Goal: Task Accomplishment & Management: Manage account settings

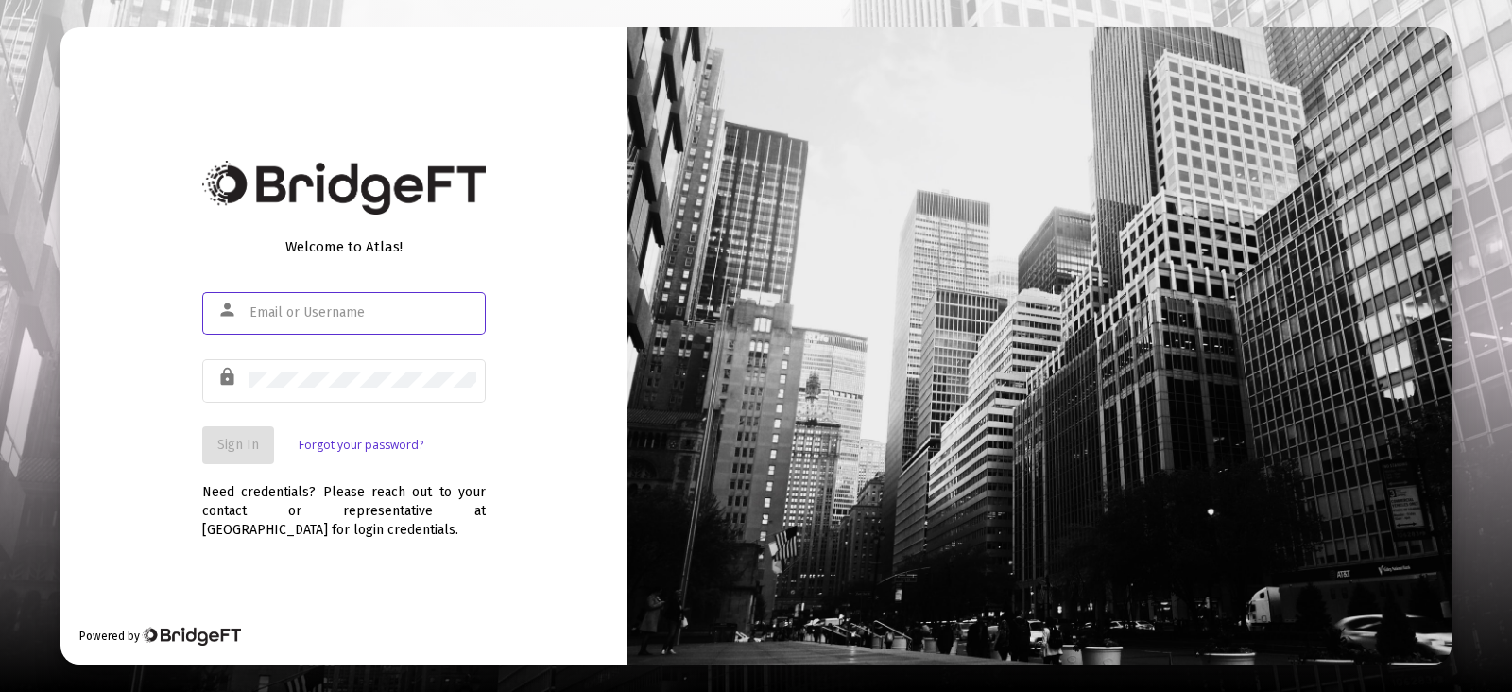
type input "[PERSON_NAME][EMAIL_ADDRESS][DOMAIN_NAME]"
click at [235, 449] on span "Sign In" at bounding box center [238, 445] width 42 height 16
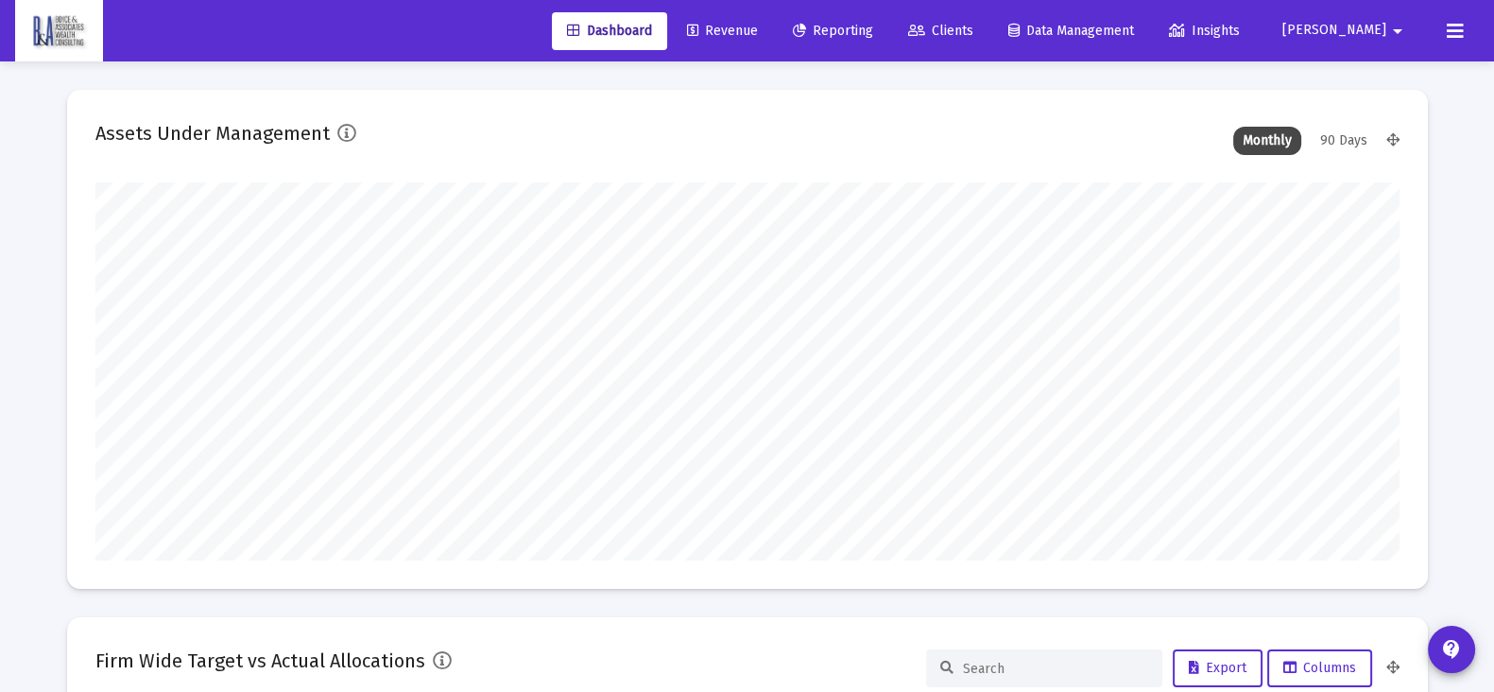
scroll to position [377, 701]
type input "[DATE]"
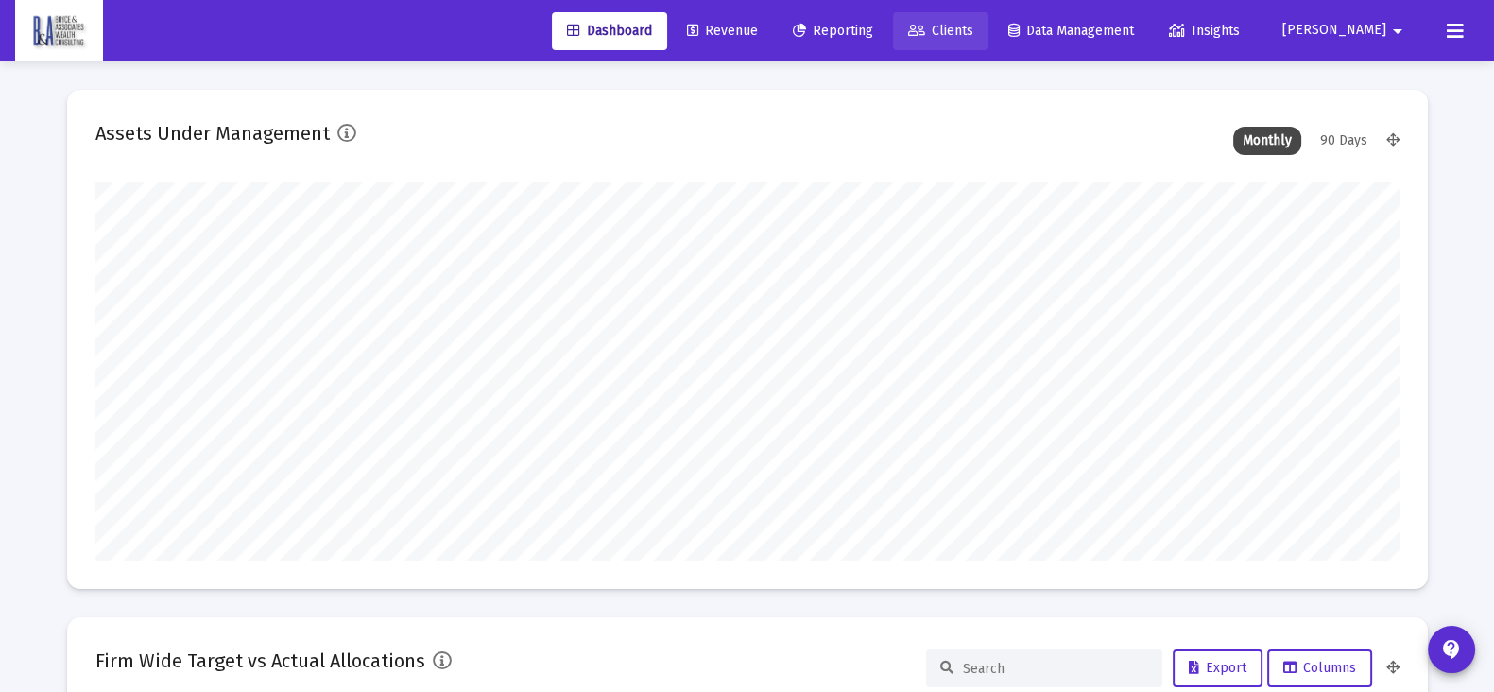
click at [973, 26] on span "Clients" at bounding box center [940, 31] width 65 height 16
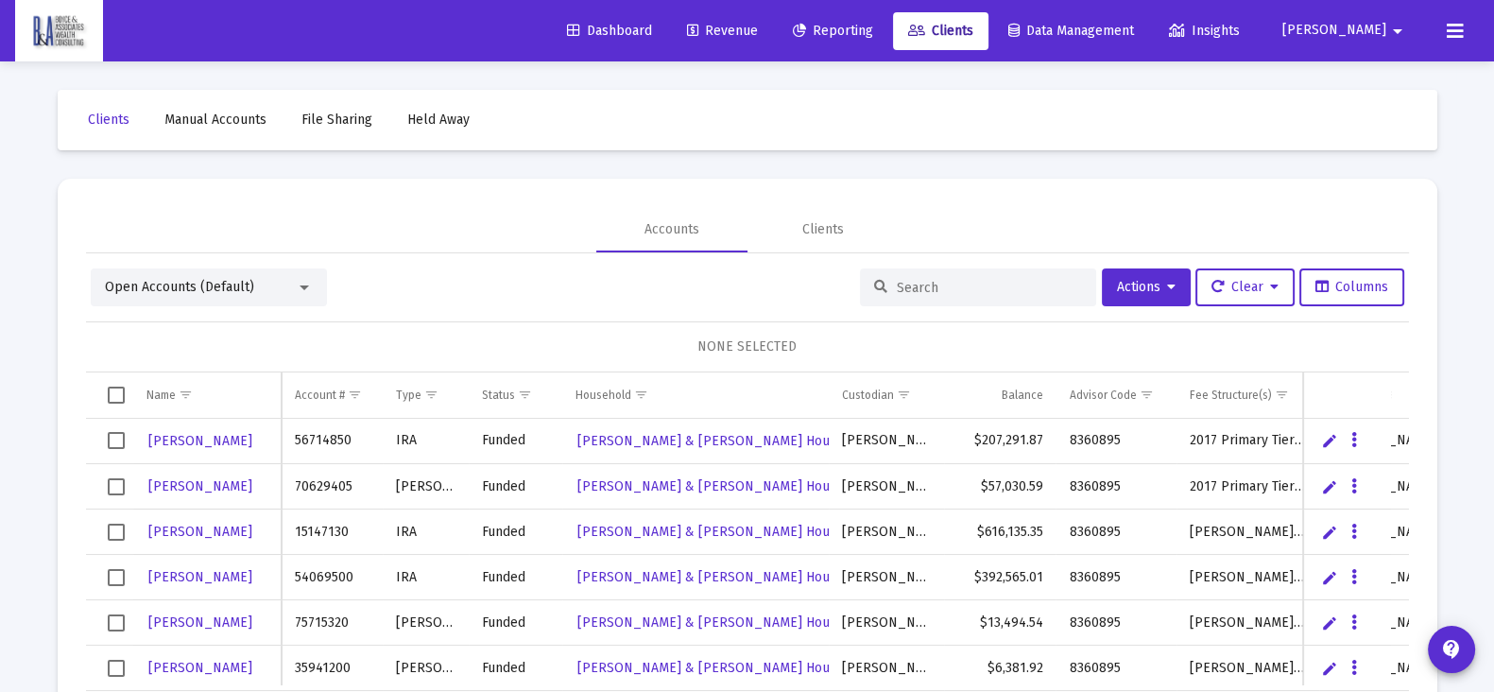
click at [947, 291] on input at bounding box center [989, 288] width 185 height 16
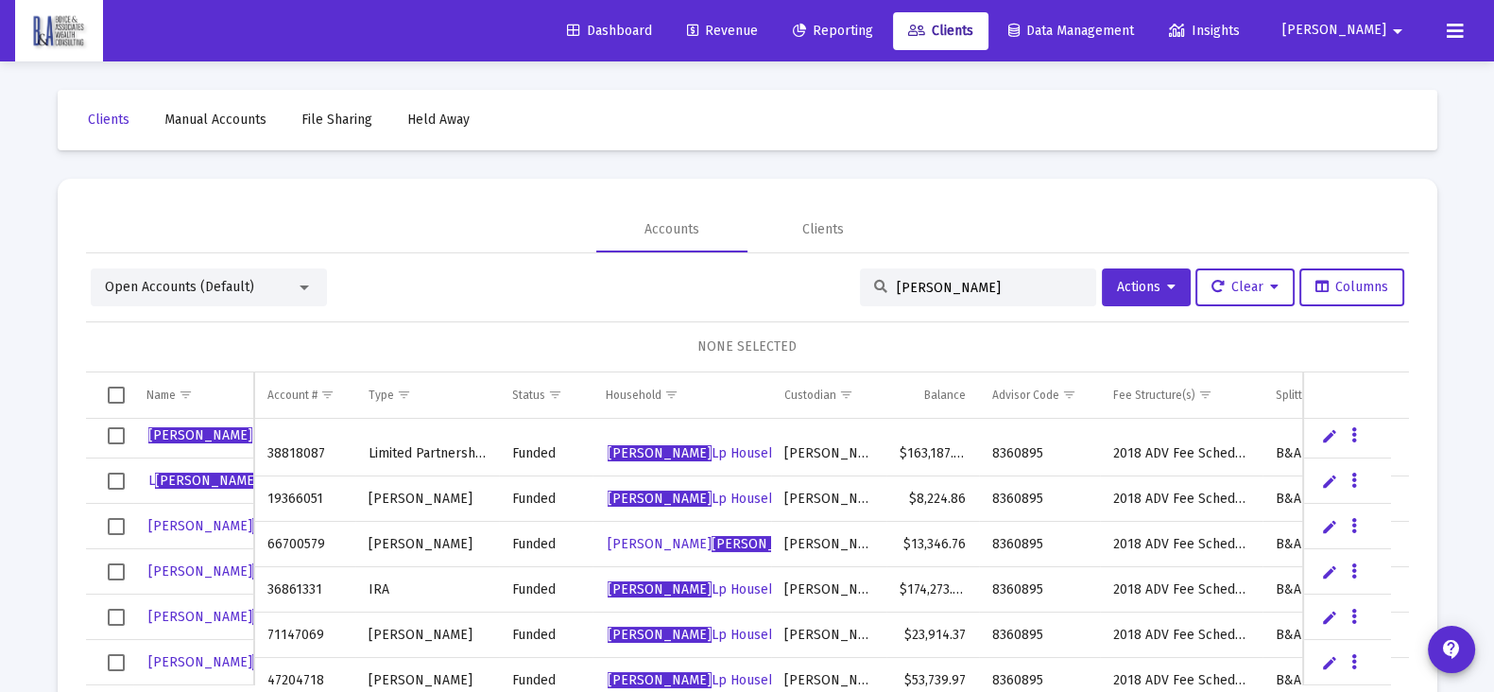
scroll to position [89, 0]
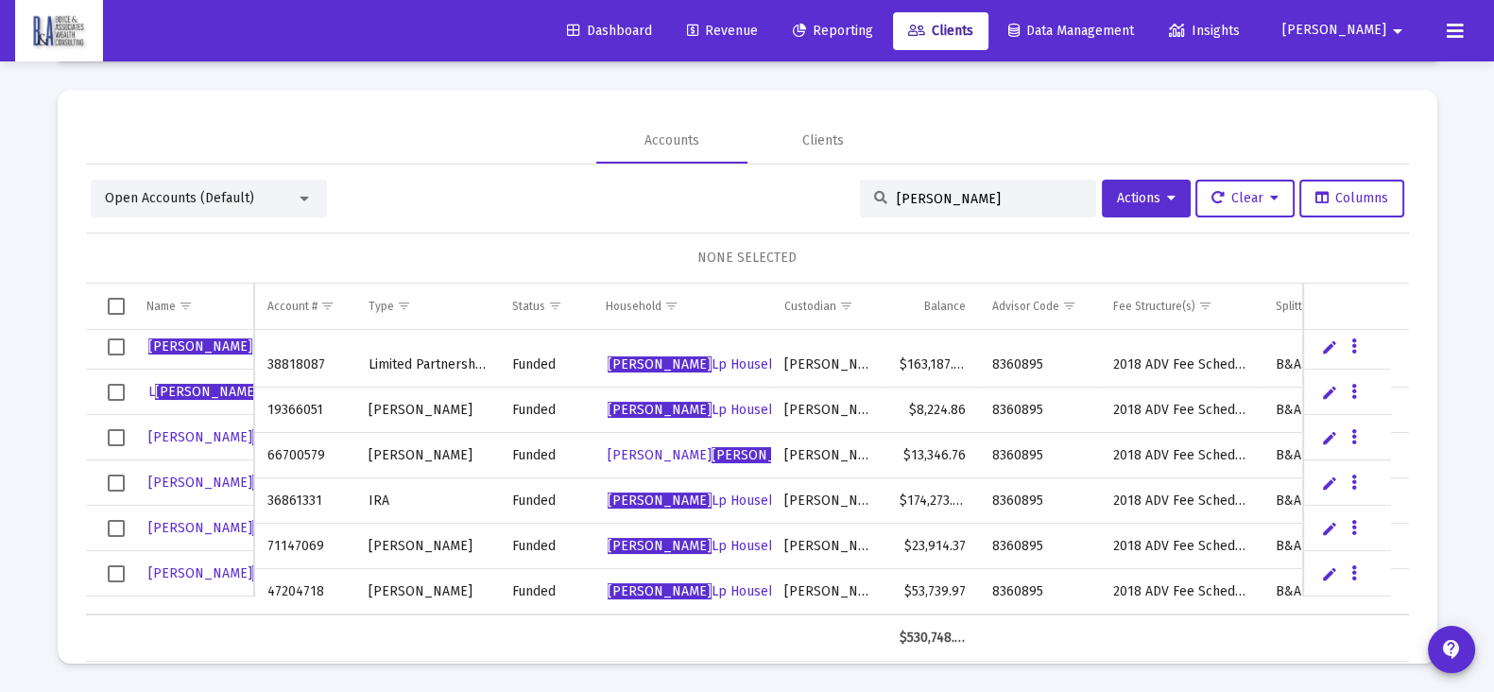
drag, startPoint x: 950, startPoint y: 198, endPoint x: 852, endPoint y: 188, distance: 97.8
click at [860, 188] on div "[PERSON_NAME]" at bounding box center [978, 199] width 236 height 38
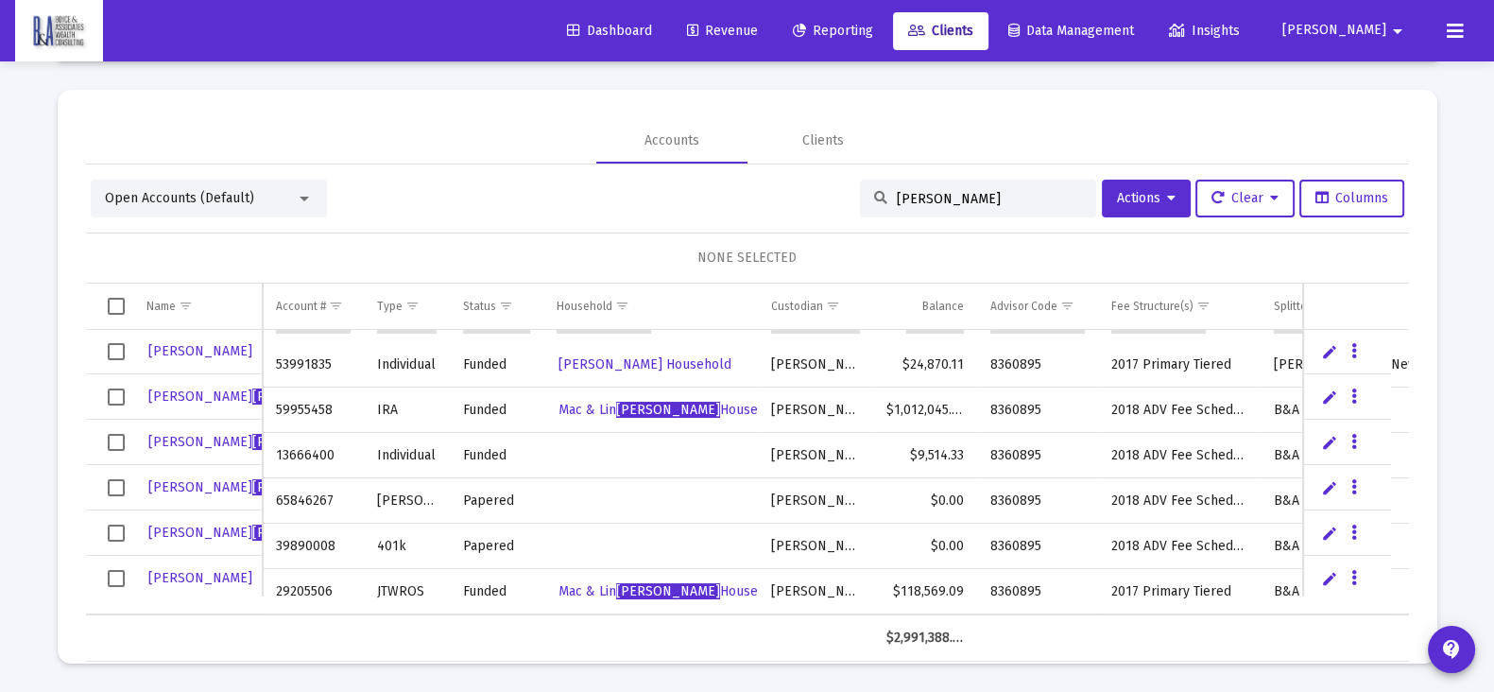
scroll to position [411, 0]
type input "[PERSON_NAME]"
click at [274, 196] on div "Open Accounts (Default)" at bounding box center [200, 198] width 191 height 19
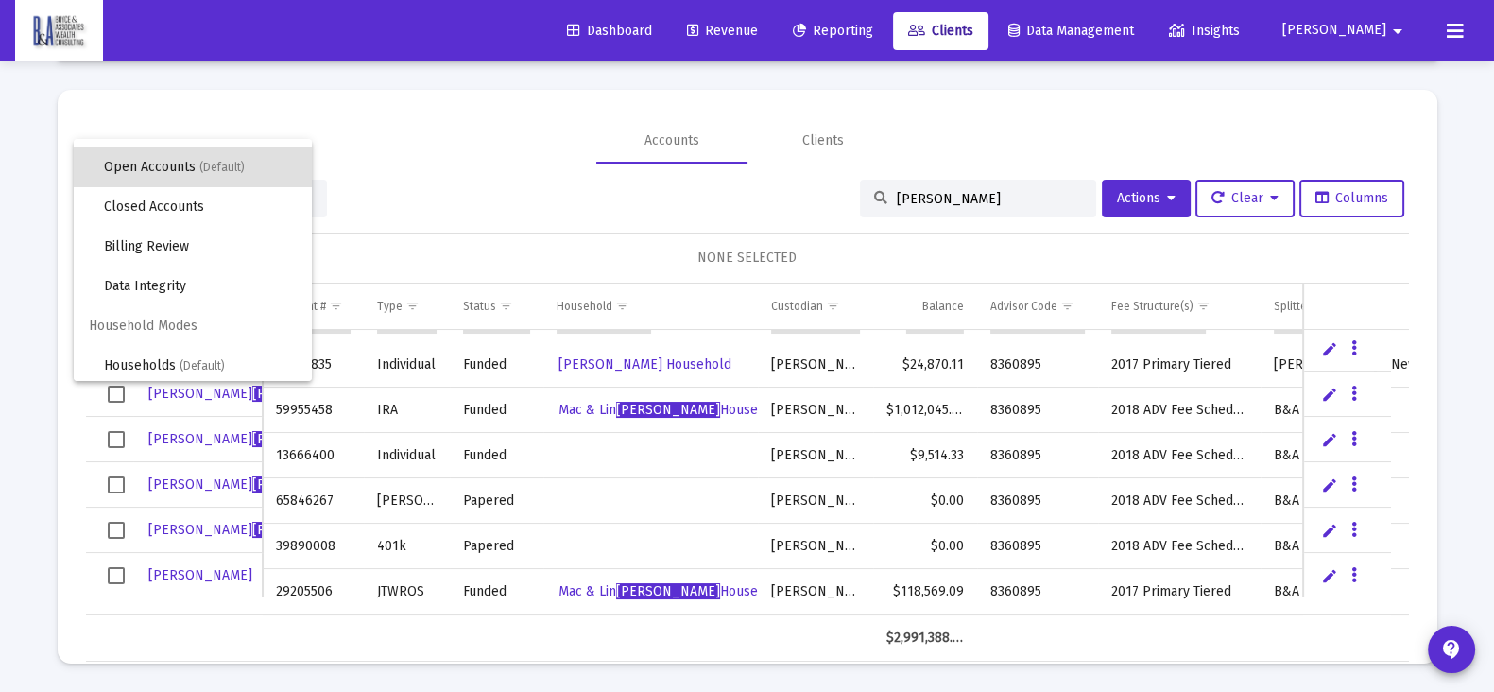
scroll to position [36, 0]
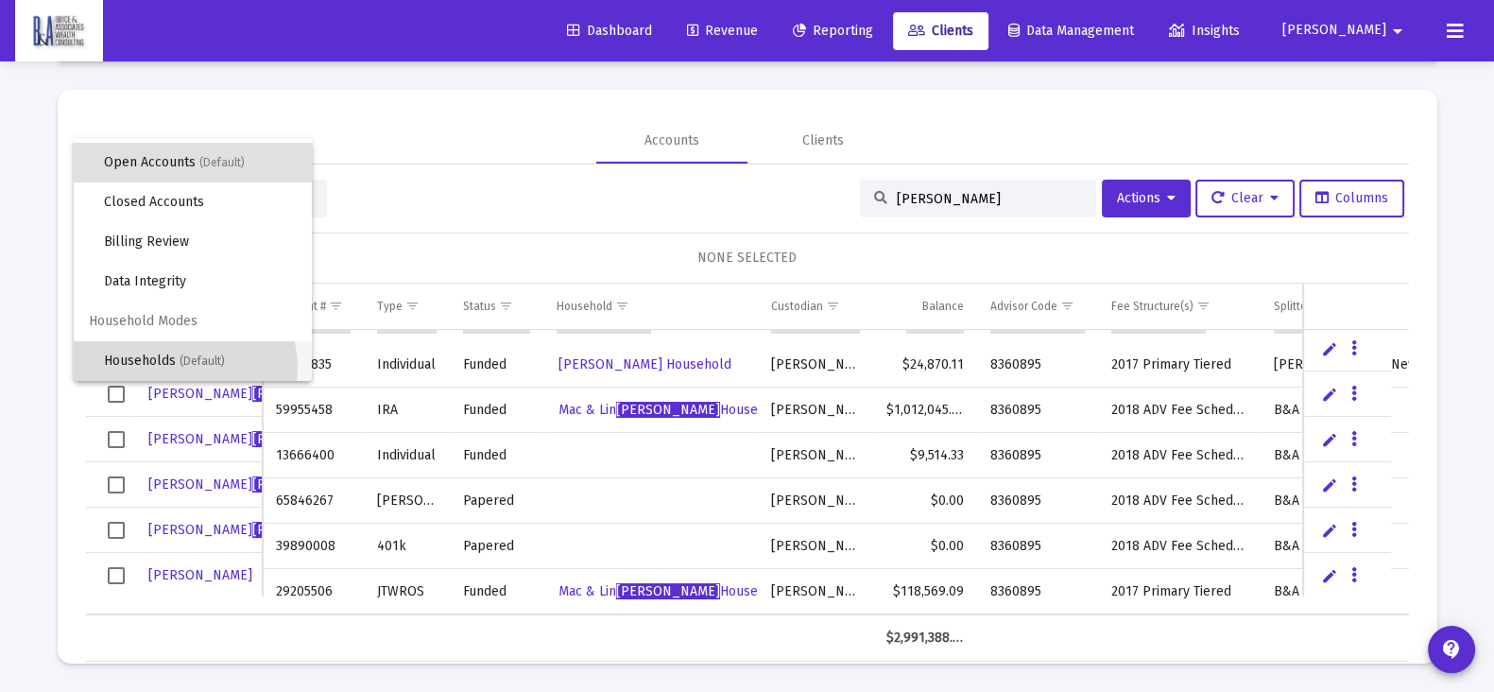
click at [180, 368] on span "Households (Default)" at bounding box center [200, 361] width 193 height 40
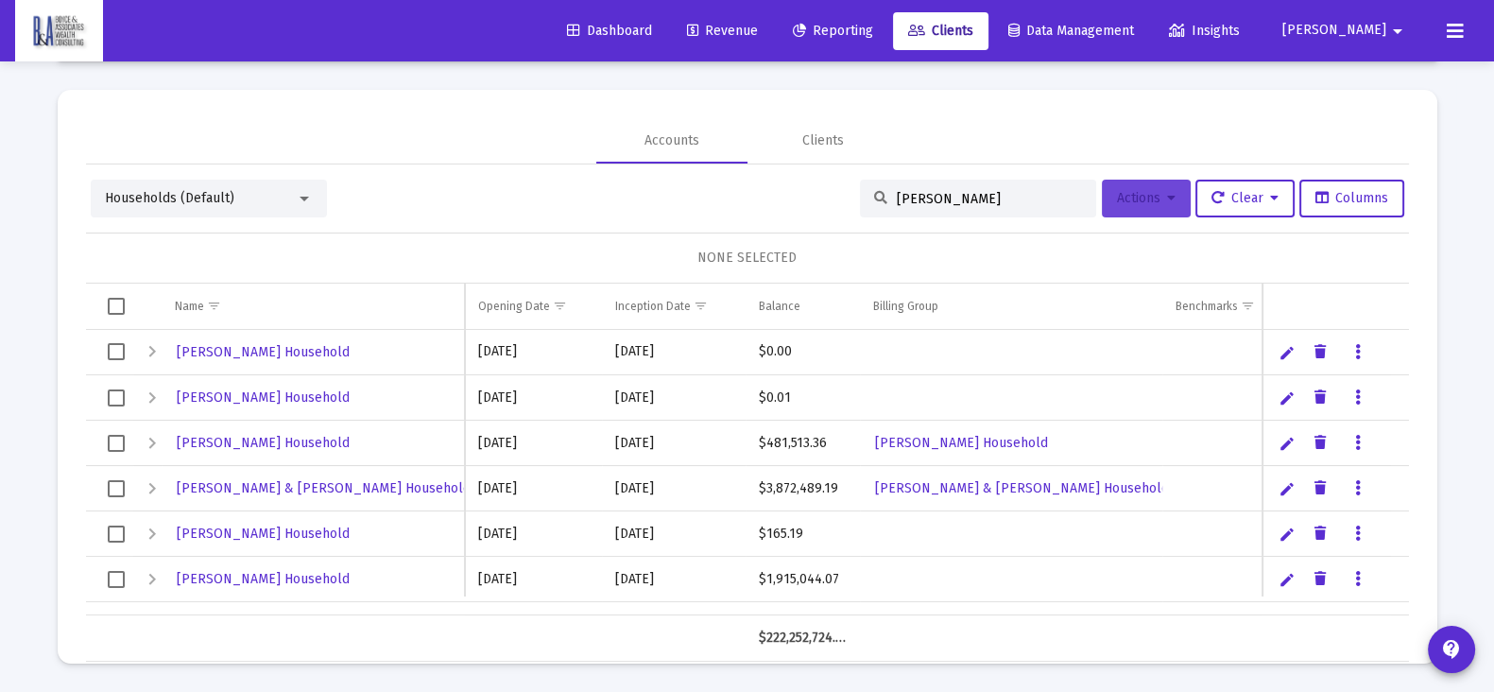
click at [1153, 208] on button "Actions" at bounding box center [1146, 199] width 89 height 38
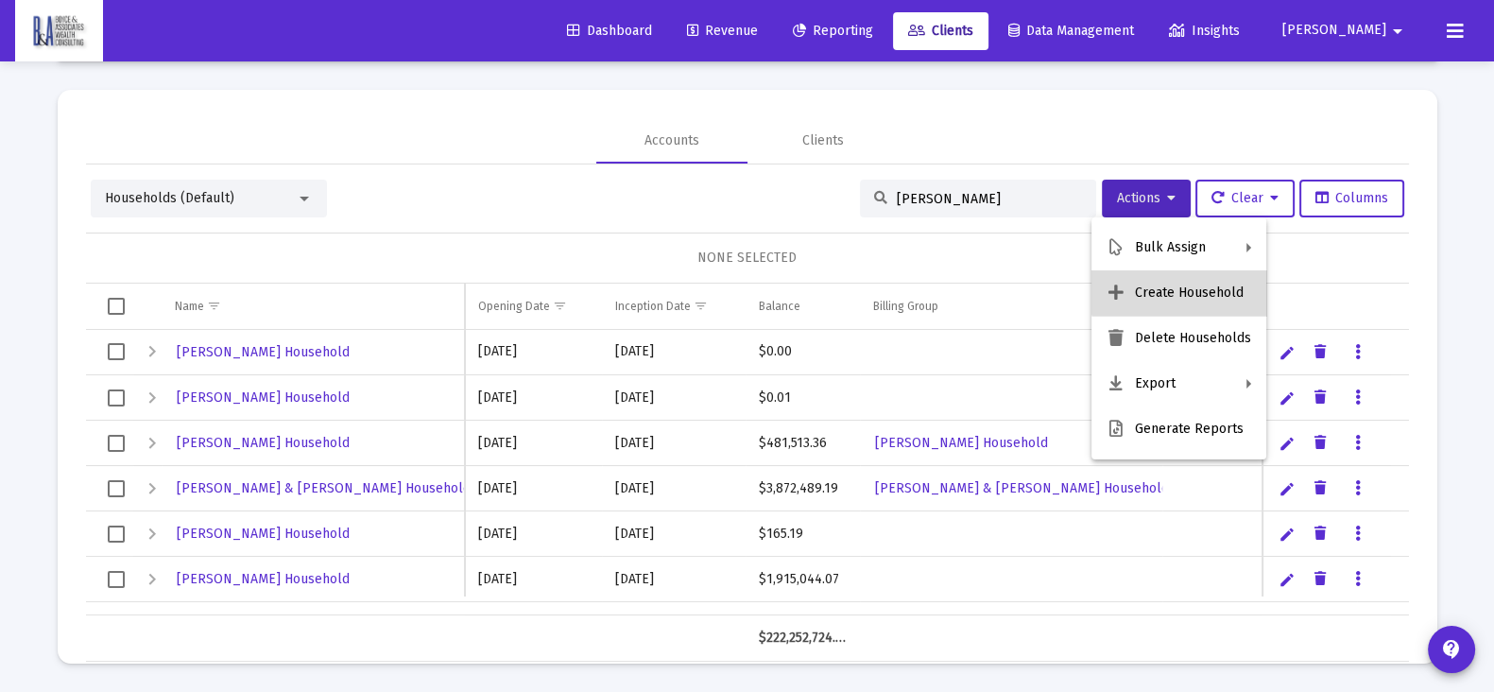
click at [1188, 291] on button "Create Household" at bounding box center [1178, 292] width 175 height 45
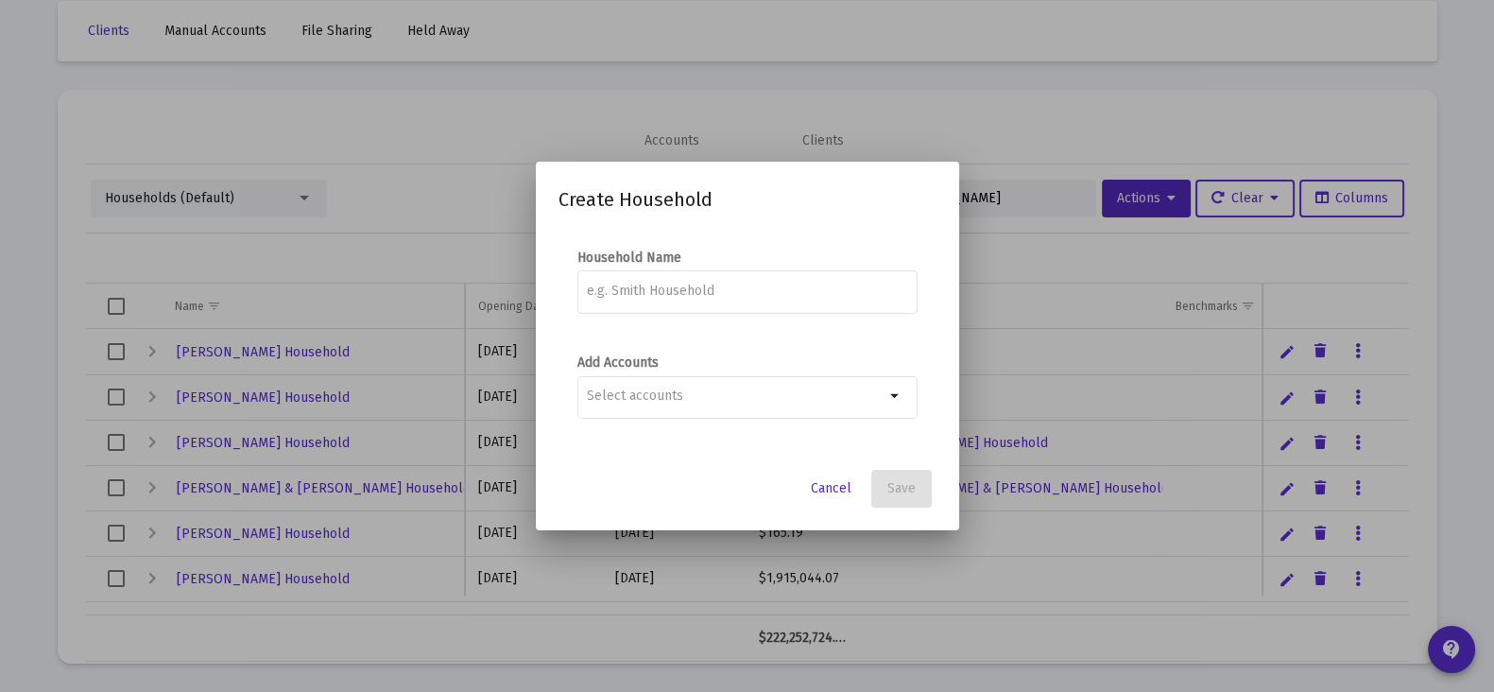
scroll to position [0, 0]
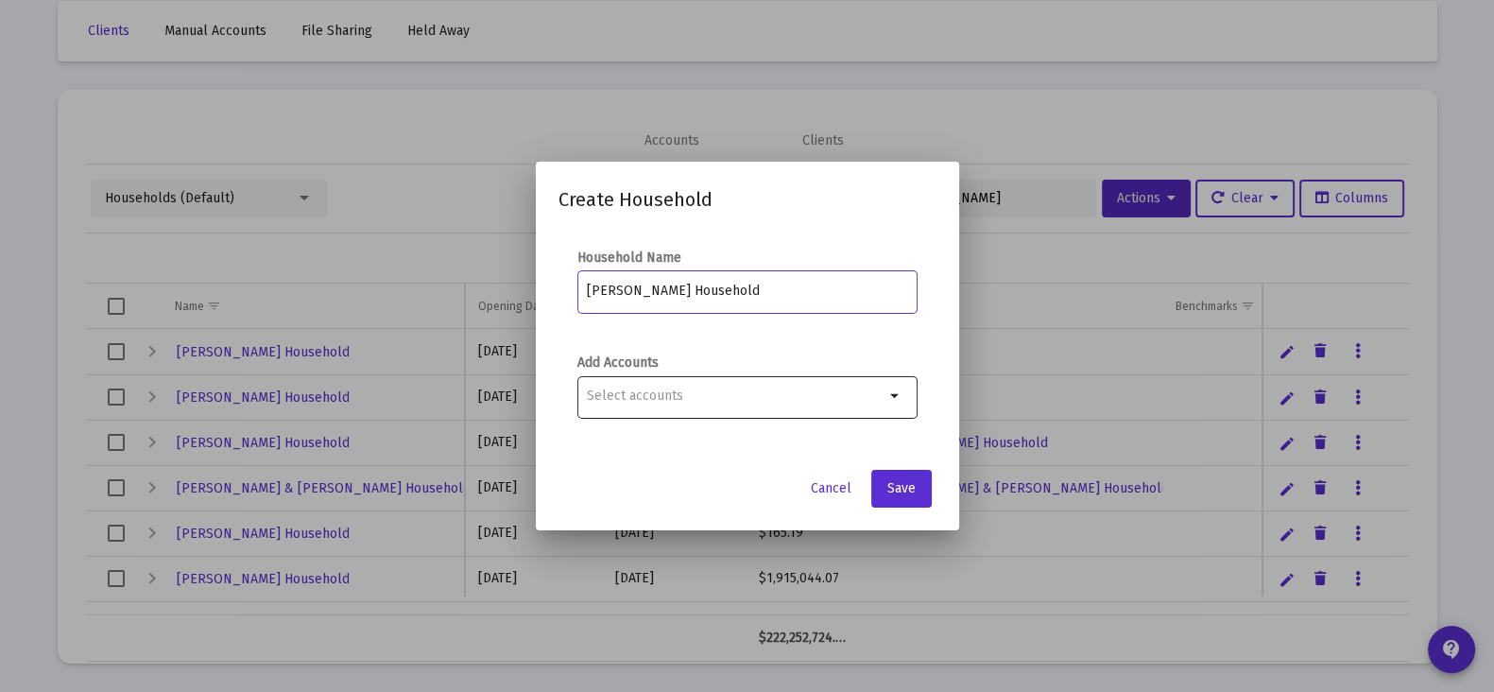
type input "[PERSON_NAME] Household"
click at [696, 393] on input "Selection" at bounding box center [736, 395] width 298 height 15
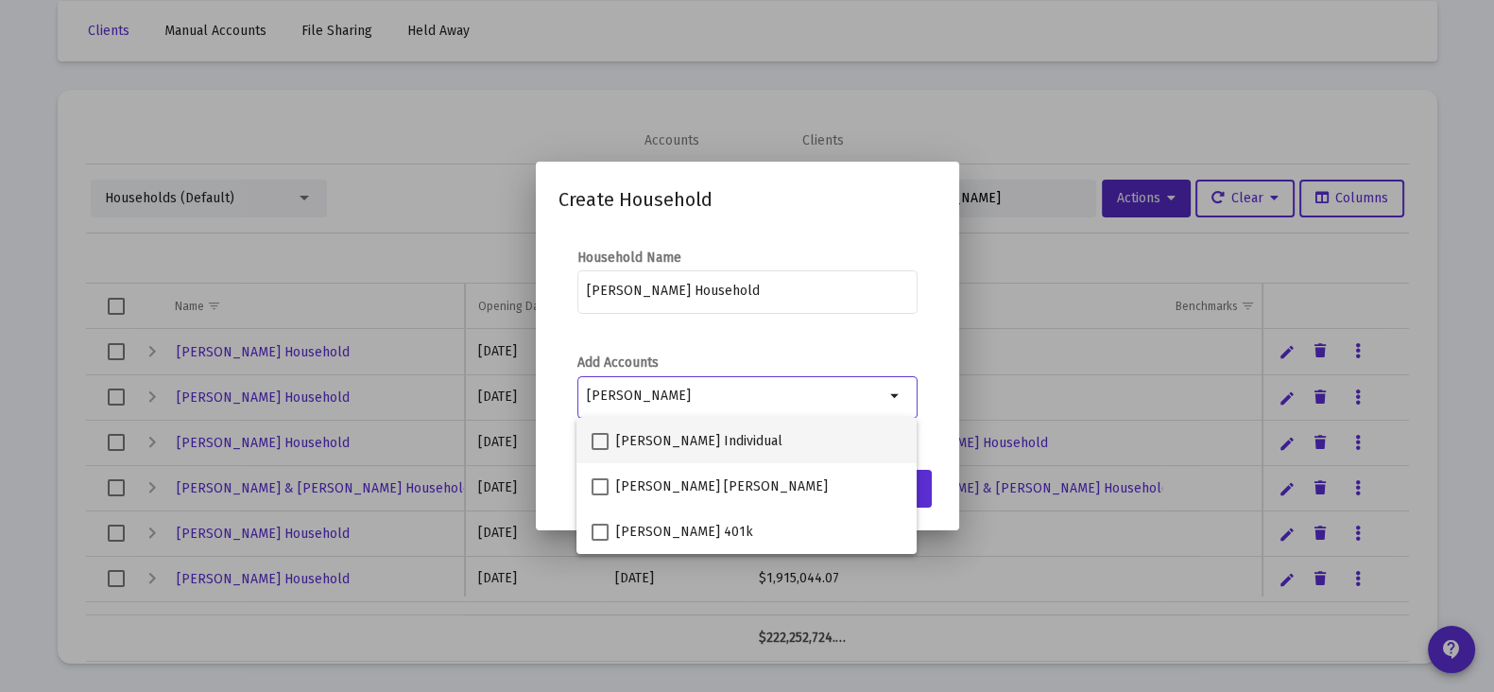
type input "[PERSON_NAME]"
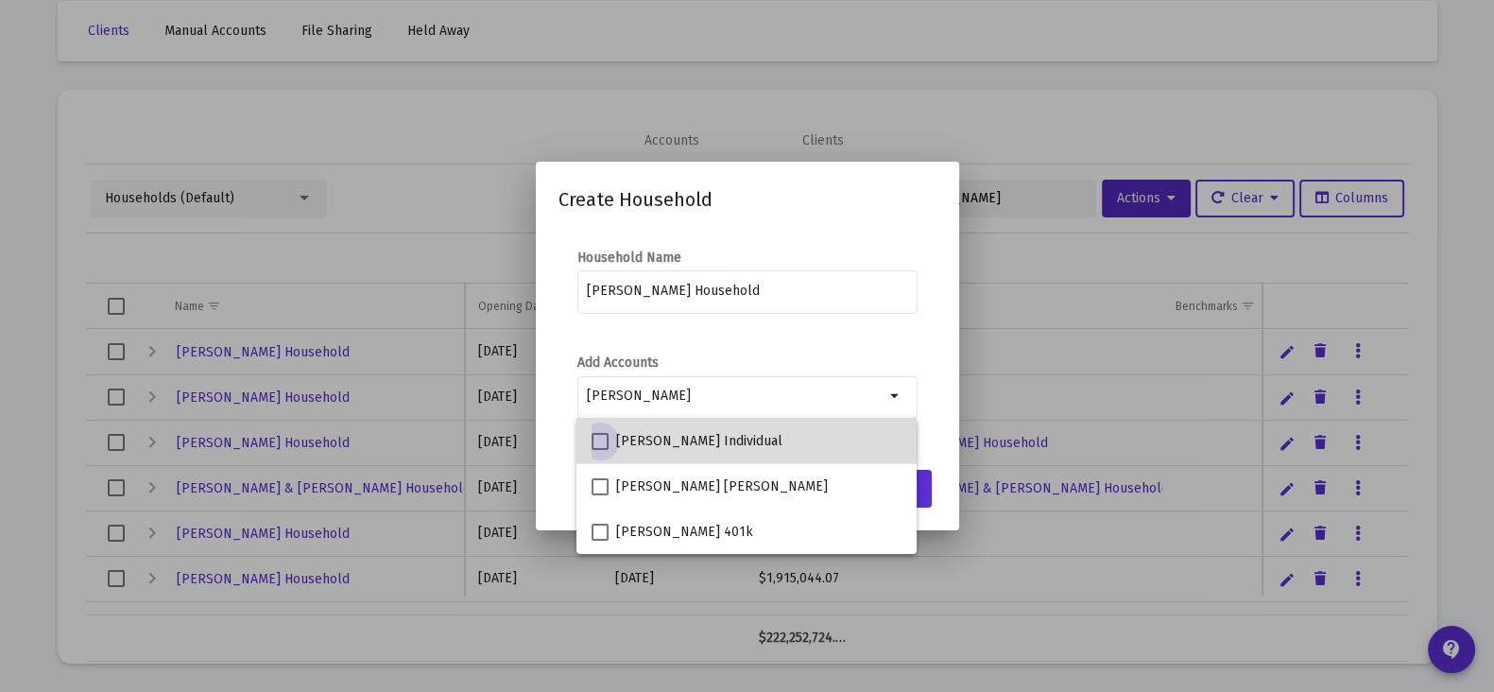
click at [600, 442] on span at bounding box center [600, 441] width 17 height 17
click at [600, 450] on input "[PERSON_NAME] Individual" at bounding box center [599, 450] width 1 height 1
checkbox input "true"
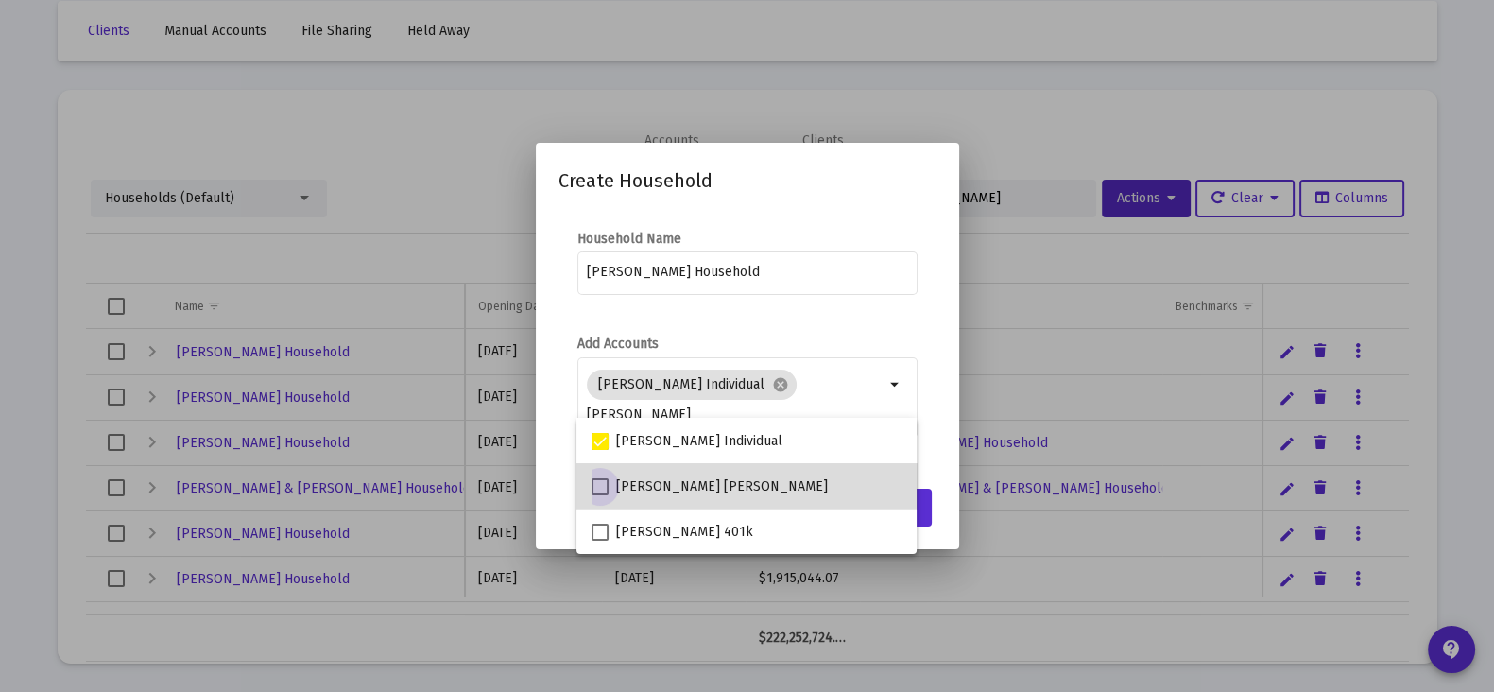
click at [606, 483] on span at bounding box center [600, 486] width 17 height 17
click at [600, 495] on input "[PERSON_NAME] [PERSON_NAME]" at bounding box center [599, 495] width 1 height 1
checkbox input "true"
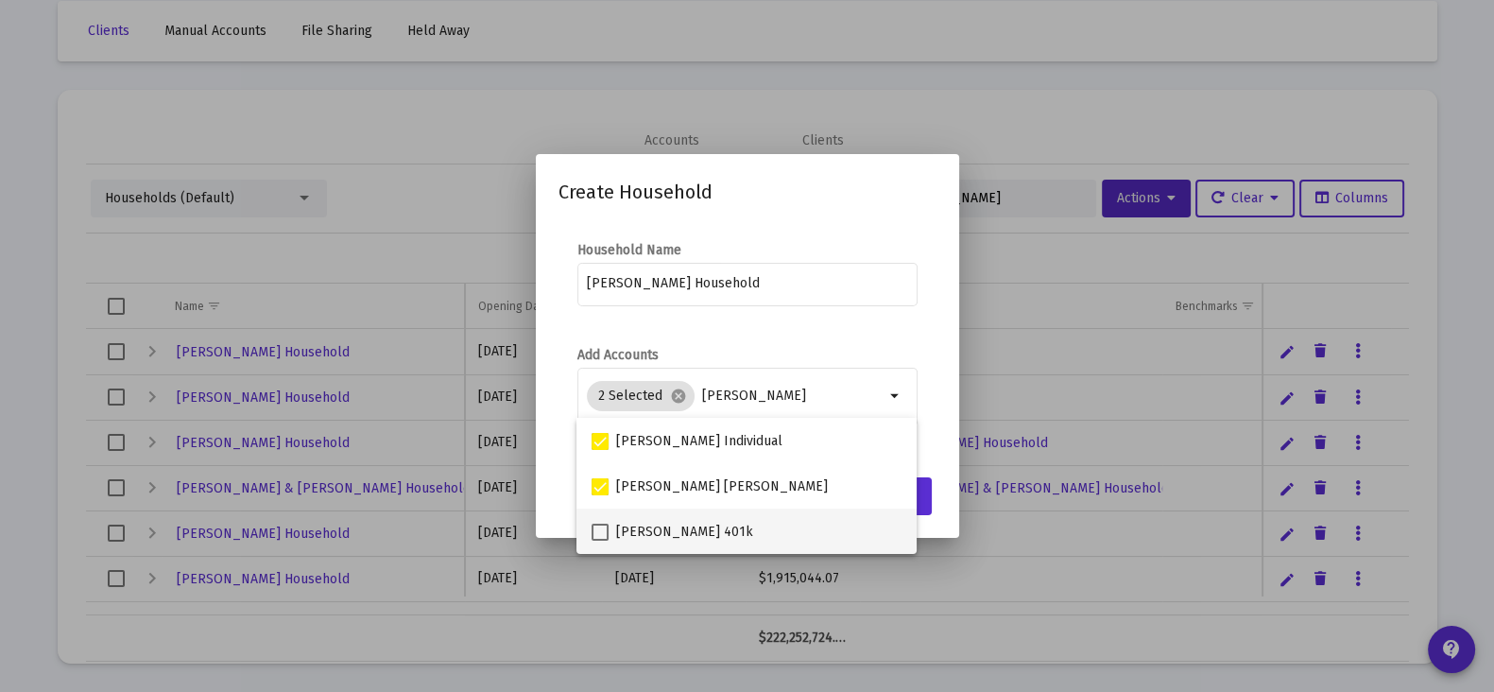
click at [603, 536] on span at bounding box center [600, 532] width 17 height 17
click at [600, 541] on input "[PERSON_NAME] 401k" at bounding box center [599, 541] width 1 height 1
checkbox input "true"
click at [912, 327] on mat-dialog-content "Household Name [PERSON_NAME] Household Add Accounts 3 Selected cancel [PERSON_N…" at bounding box center [747, 344] width 423 height 244
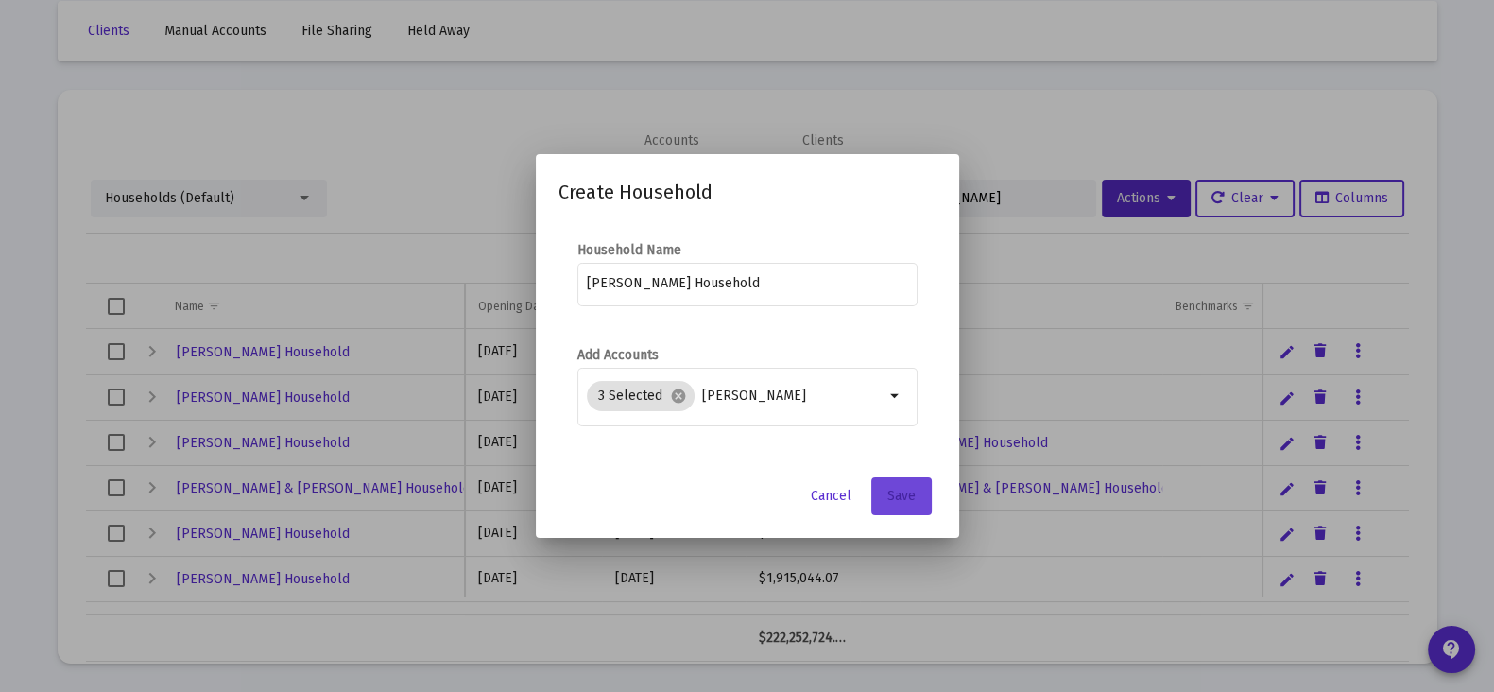
click at [892, 498] on span "Save" at bounding box center [901, 496] width 28 height 16
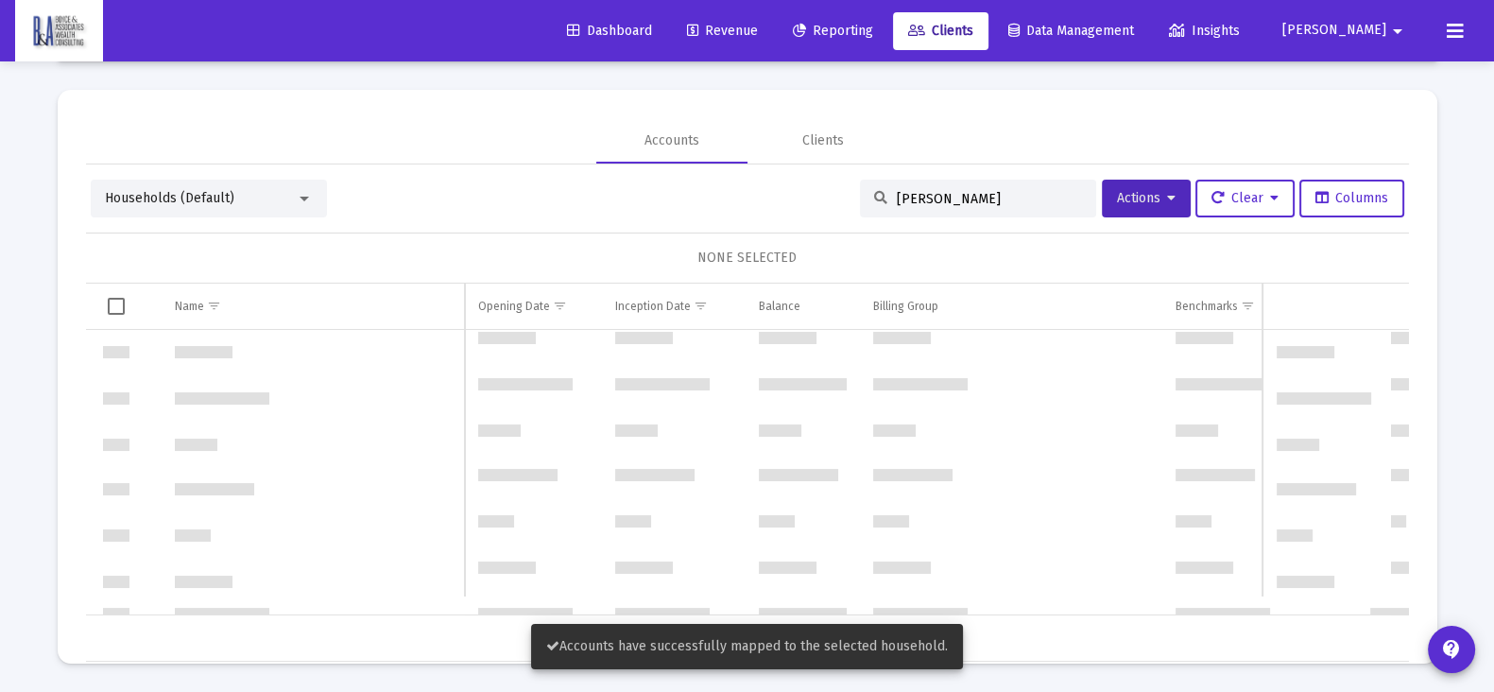
scroll to position [472, 0]
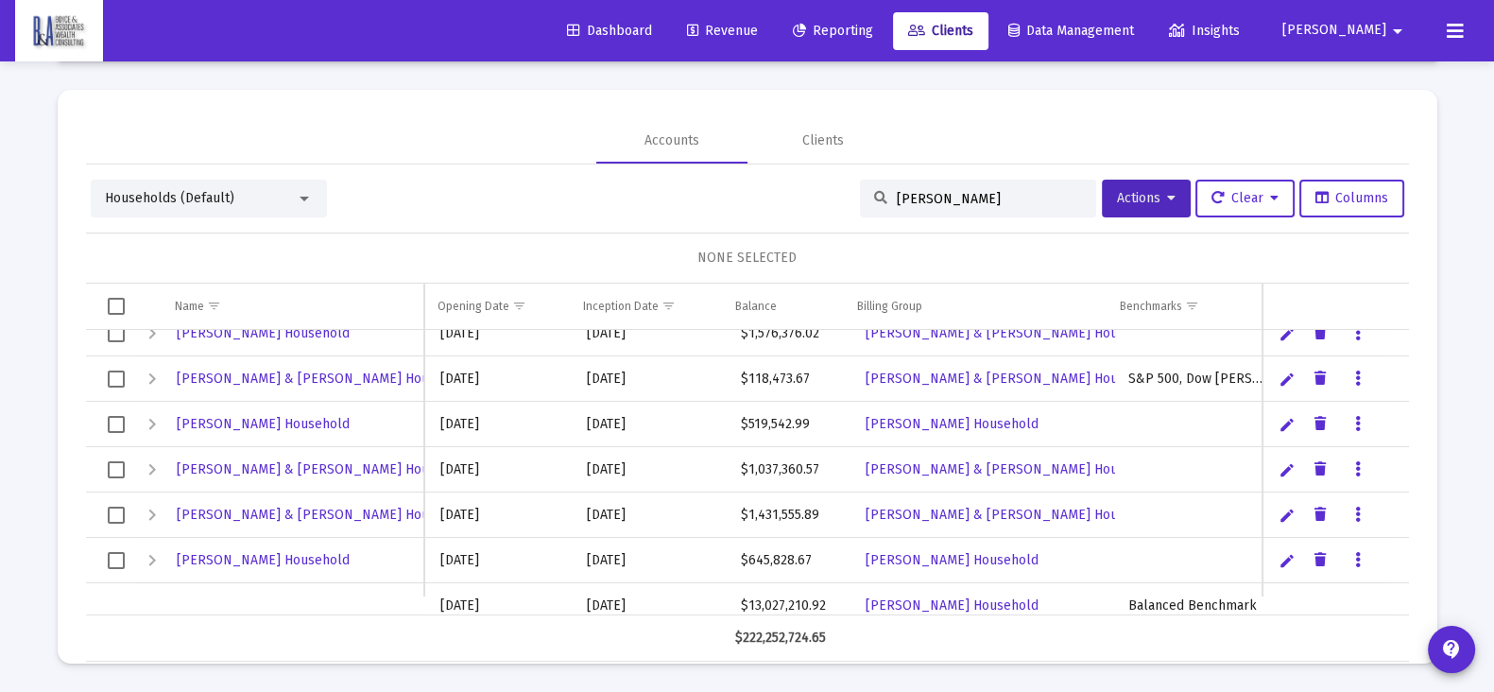
click at [986, 192] on input "[PERSON_NAME]" at bounding box center [989, 199] width 185 height 16
type input "[PERSON_NAME]"
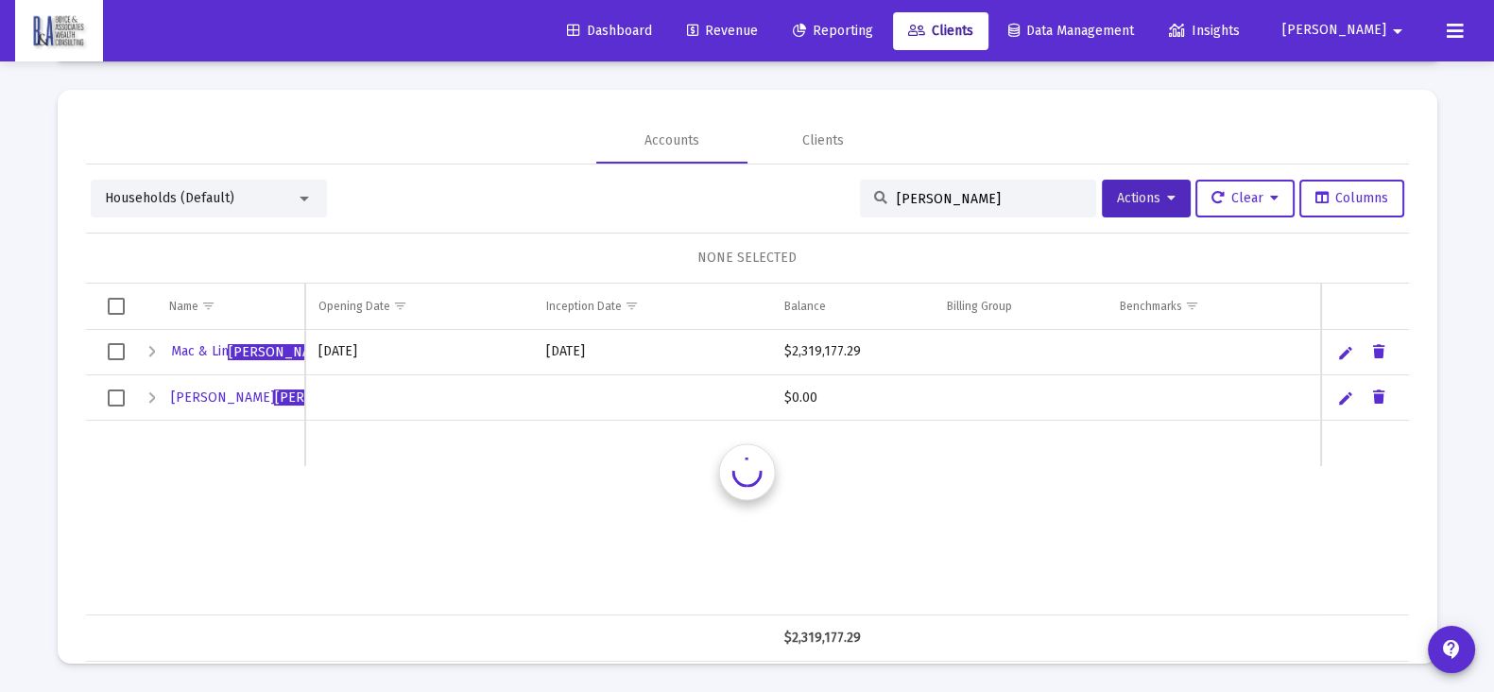
scroll to position [0, 0]
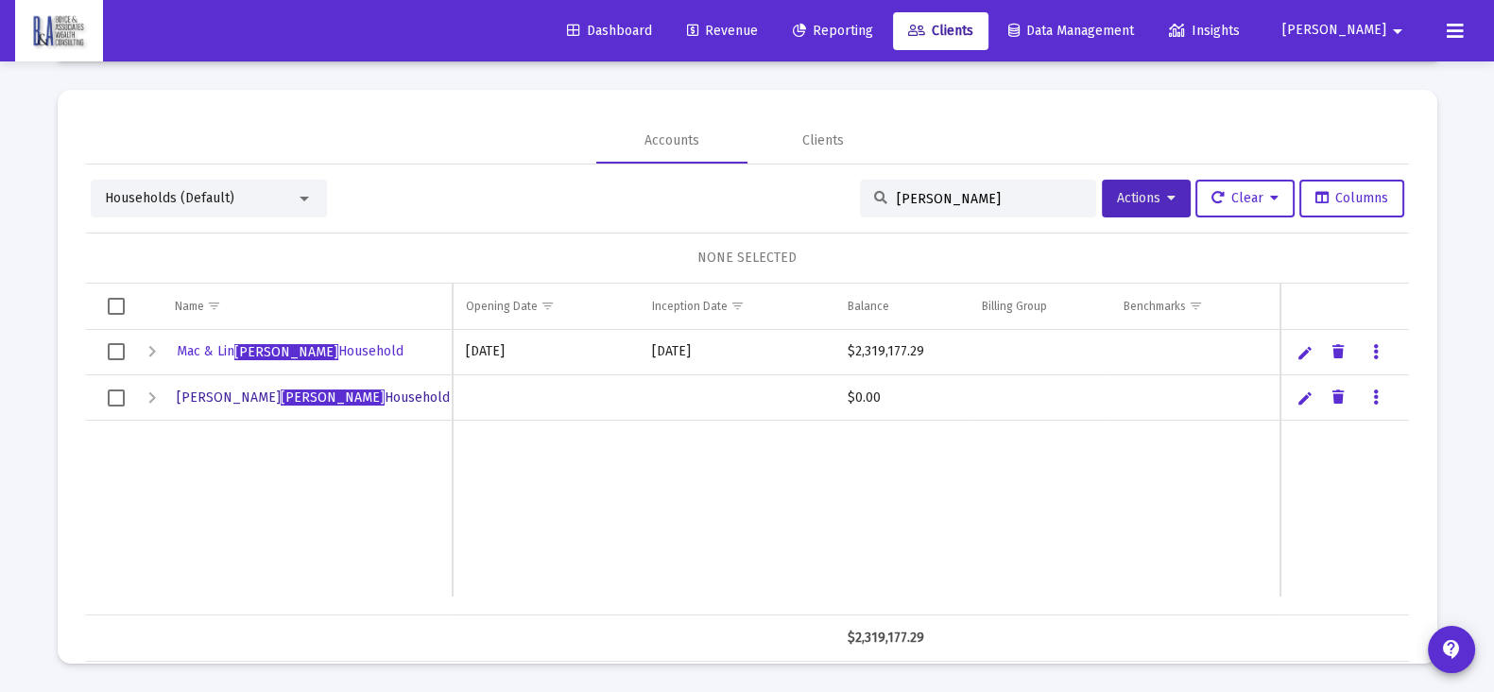
click at [310, 399] on span "[PERSON_NAME] Household" at bounding box center [313, 397] width 273 height 16
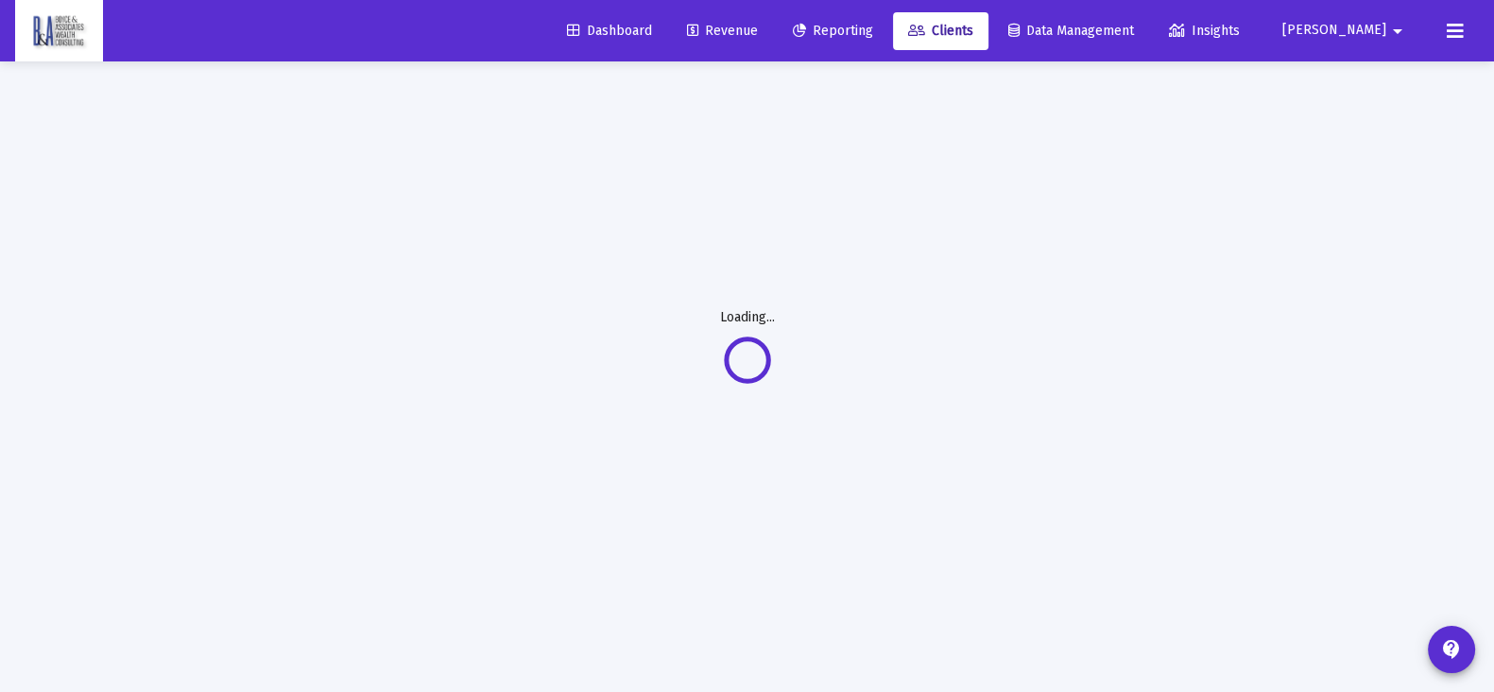
scroll to position [61, 0]
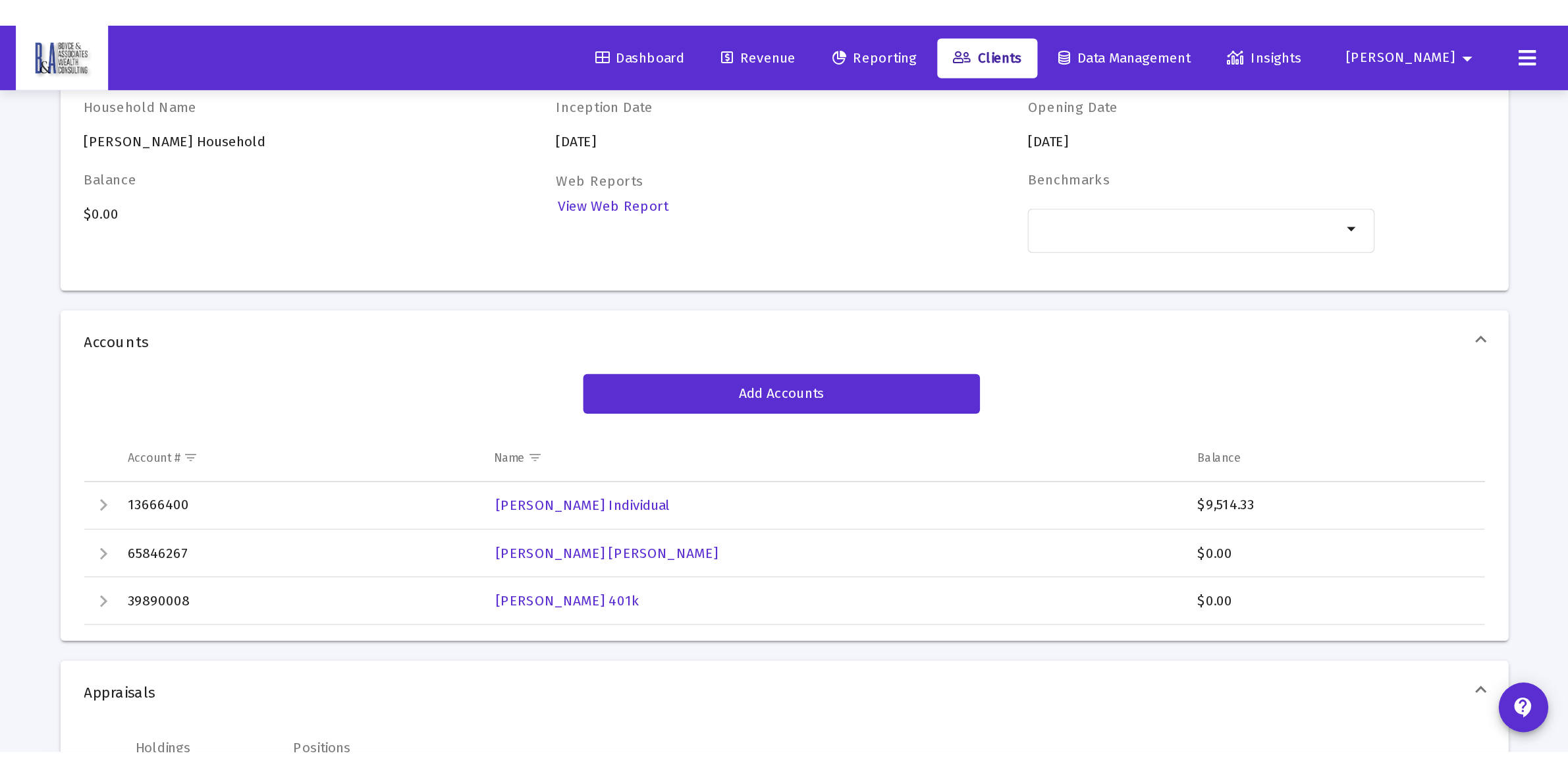
scroll to position [125, 0]
